Goal: Task Accomplishment & Management: Complete application form

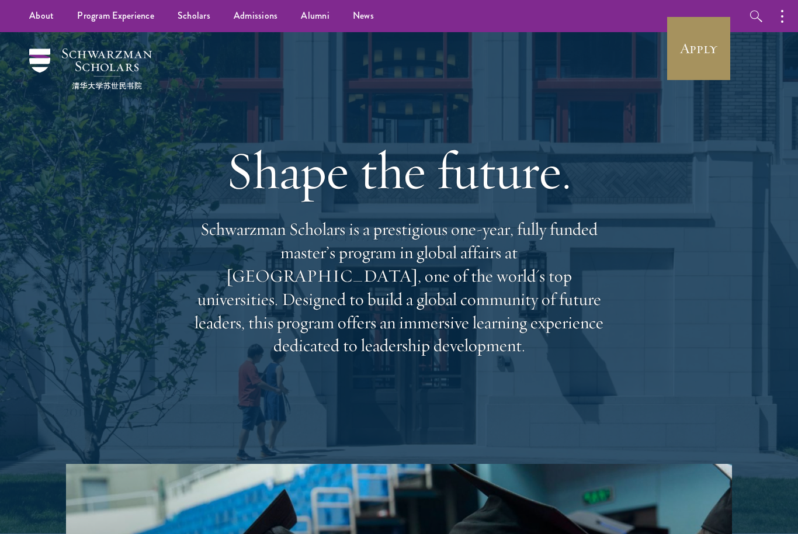
click at [696, 67] on link "Apply" at bounding box center [698, 48] width 65 height 65
click at [686, 45] on link "Apply" at bounding box center [698, 48] width 65 height 65
click at [701, 41] on link "Apply" at bounding box center [698, 48] width 65 height 65
